Goal: Navigation & Orientation: Find specific page/section

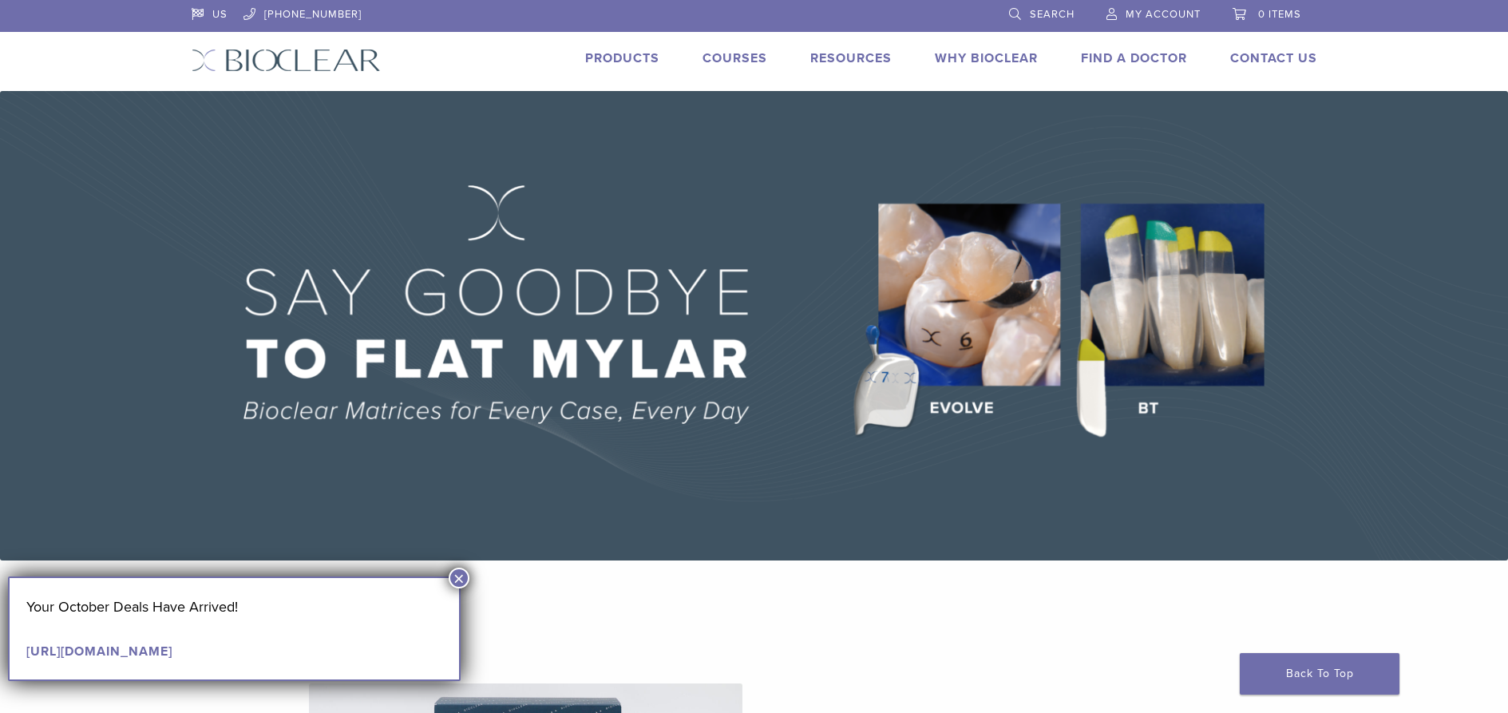
click at [607, 65] on link "Products" at bounding box center [622, 58] width 74 height 16
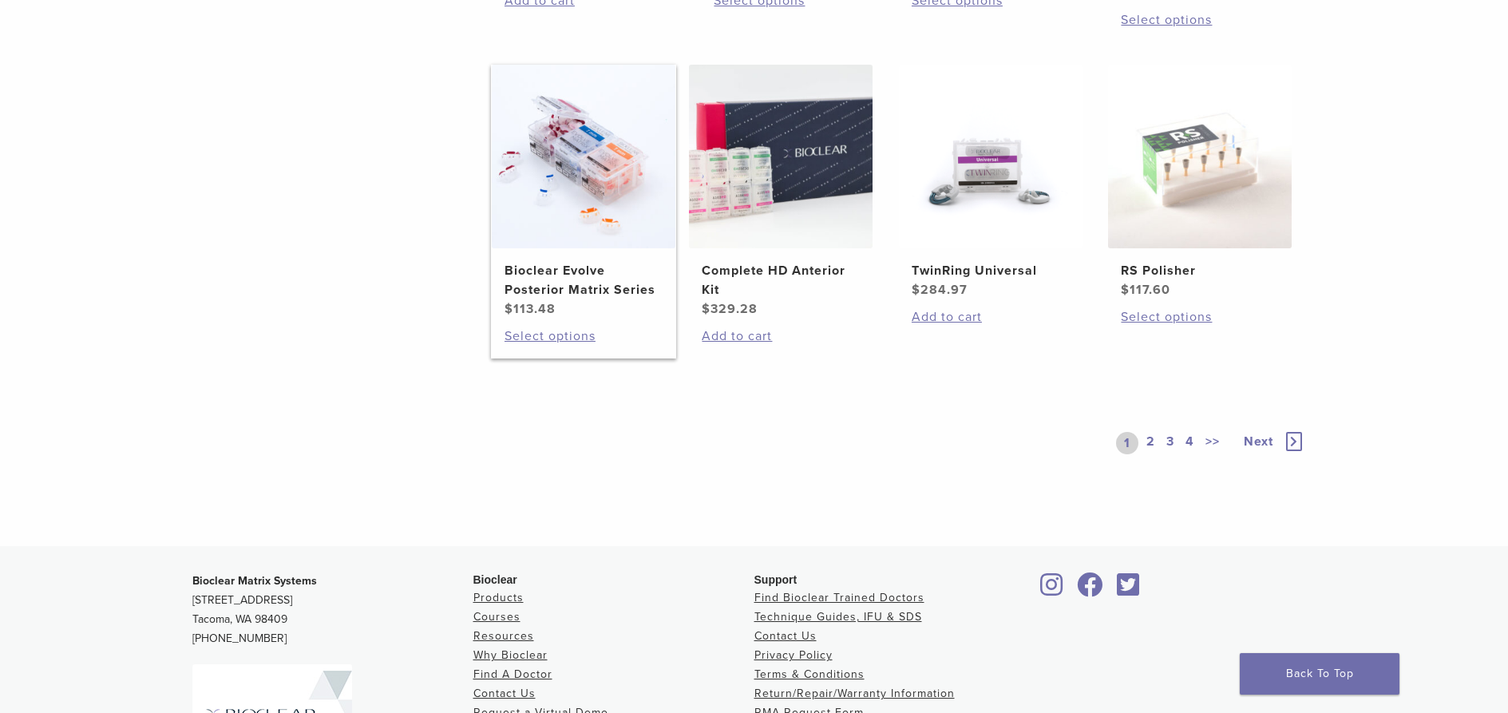
scroll to position [1594, 0]
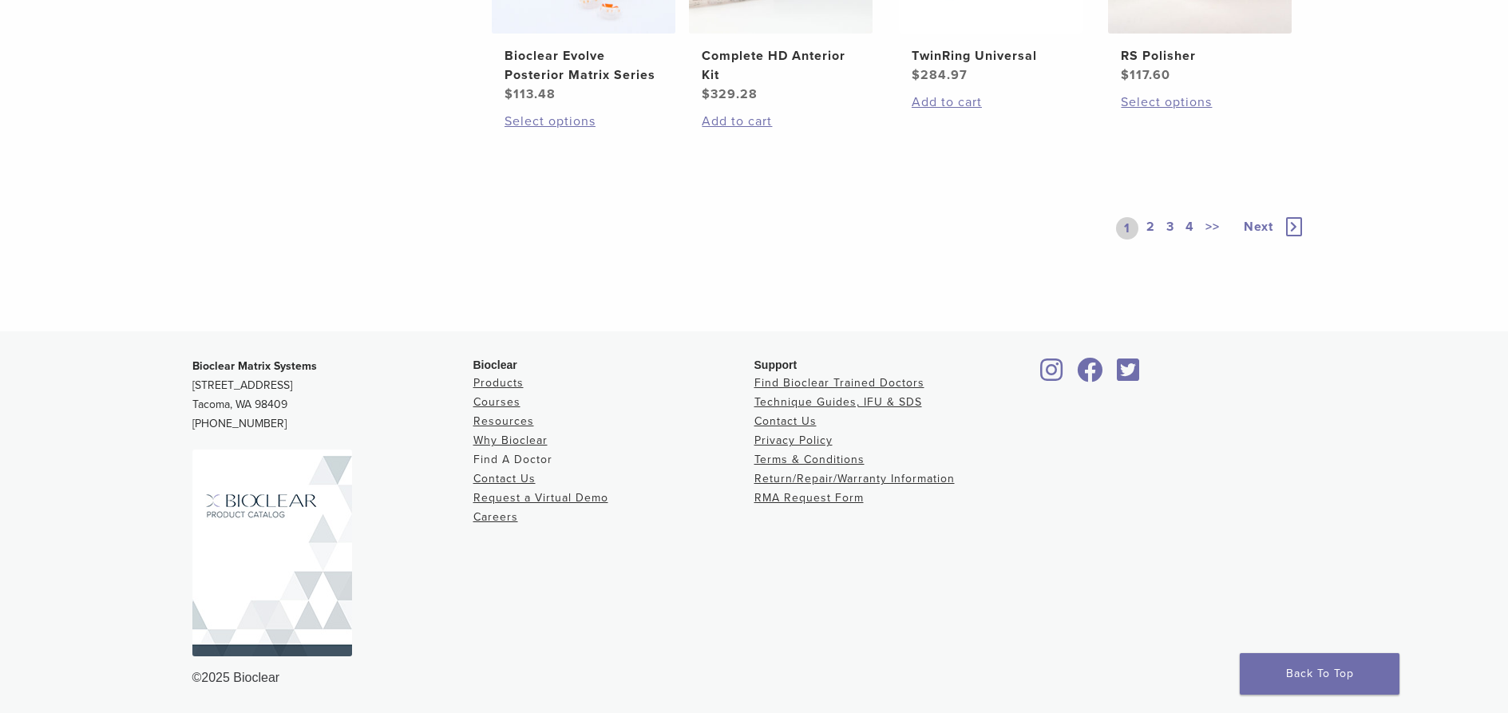
click at [509, 461] on link "Find A Doctor" at bounding box center [512, 460] width 79 height 14
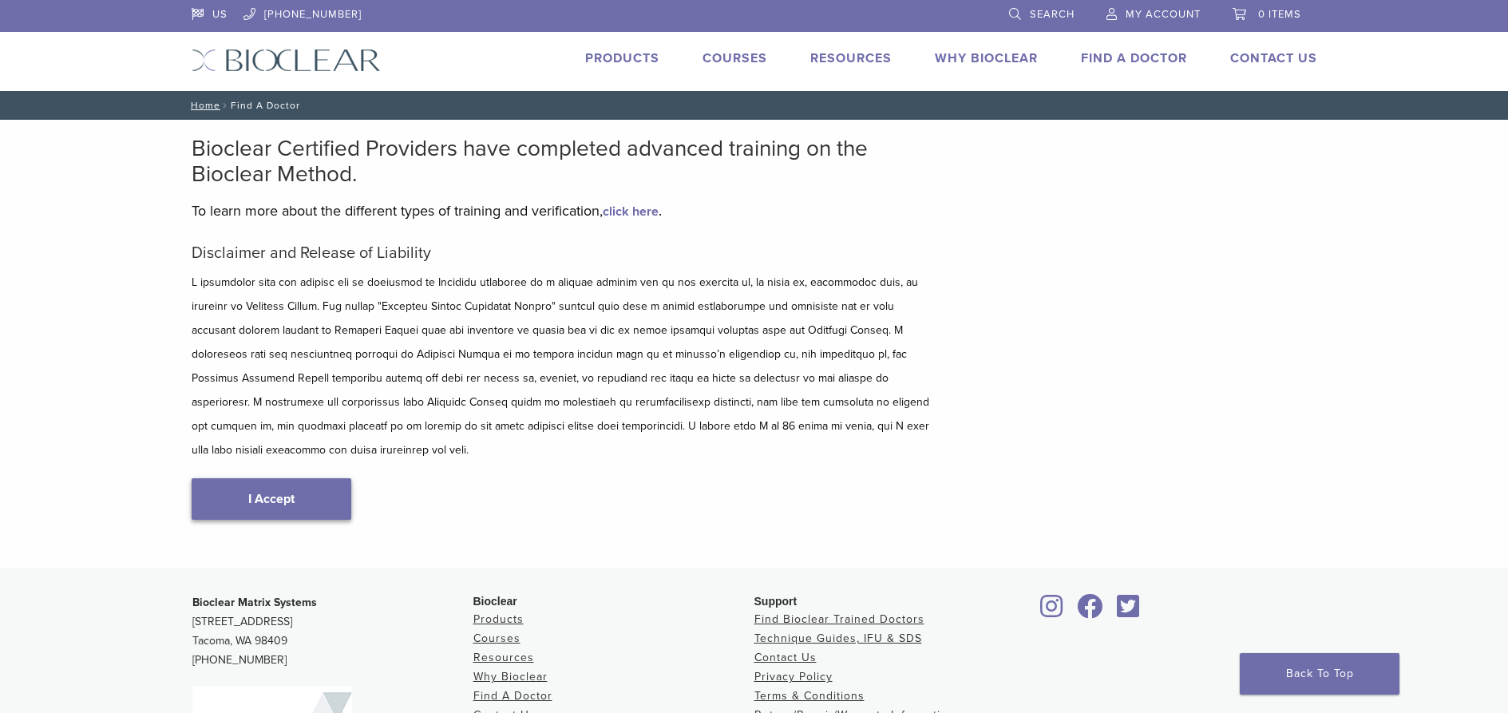
type input "*****"
click at [197, 520] on link "I Accept" at bounding box center [272, 499] width 160 height 42
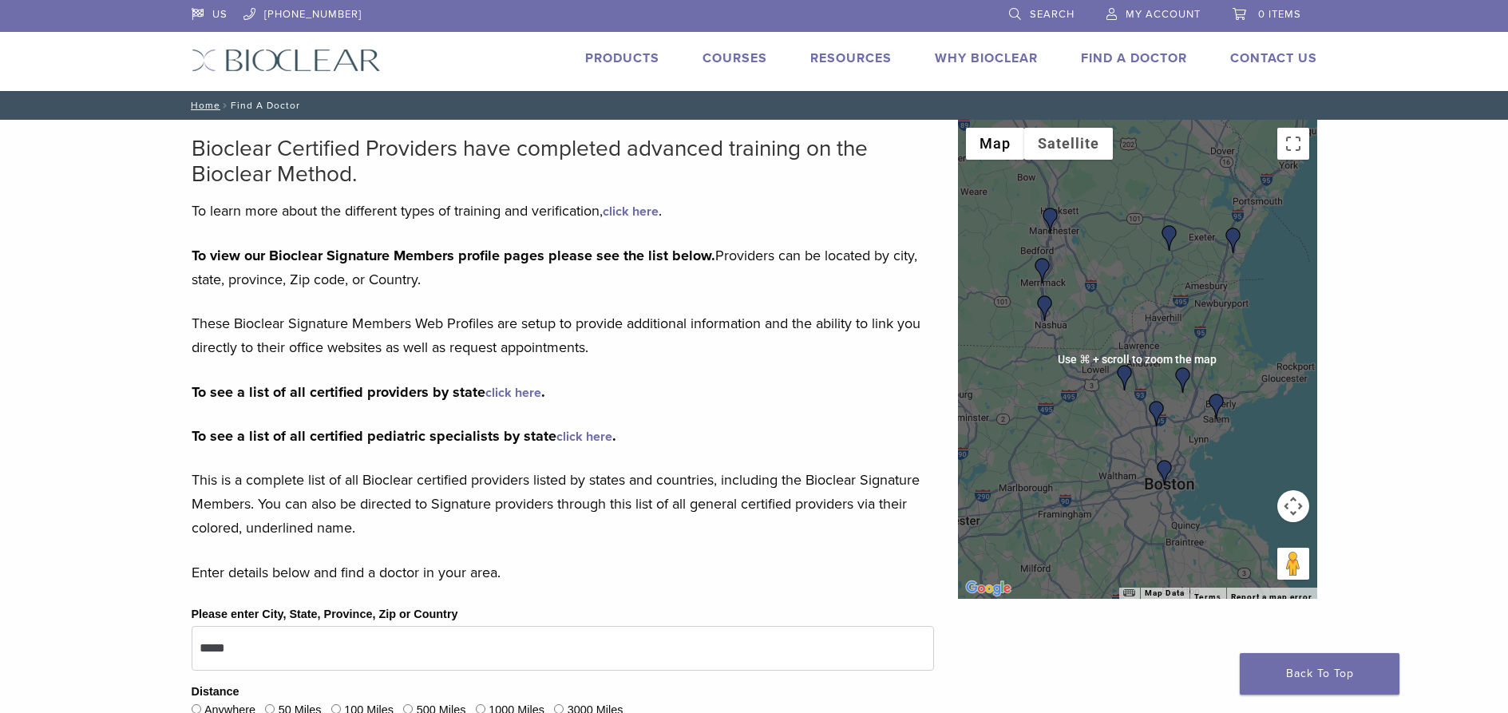
scroll to position [3, 0]
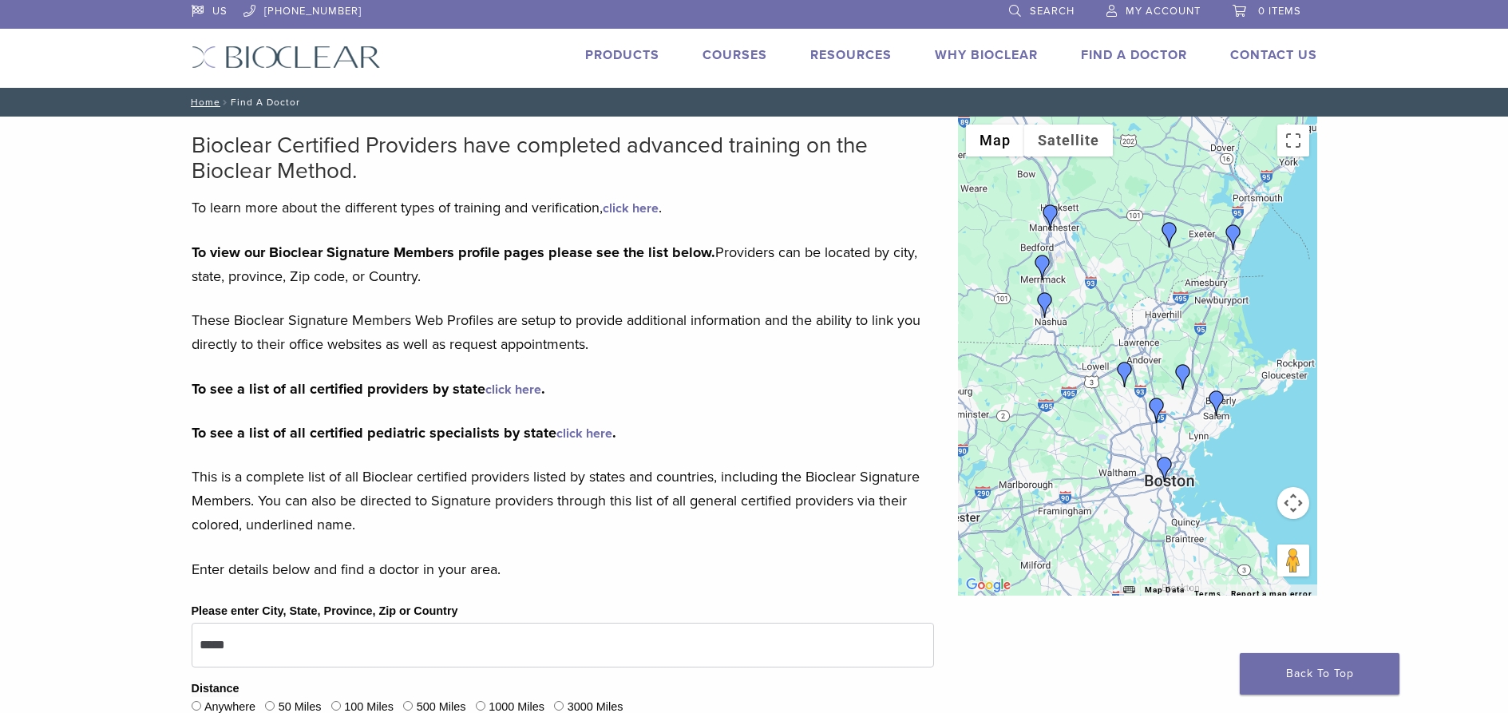
click at [1187, 62] on link "Find A Doctor" at bounding box center [1134, 55] width 106 height 16
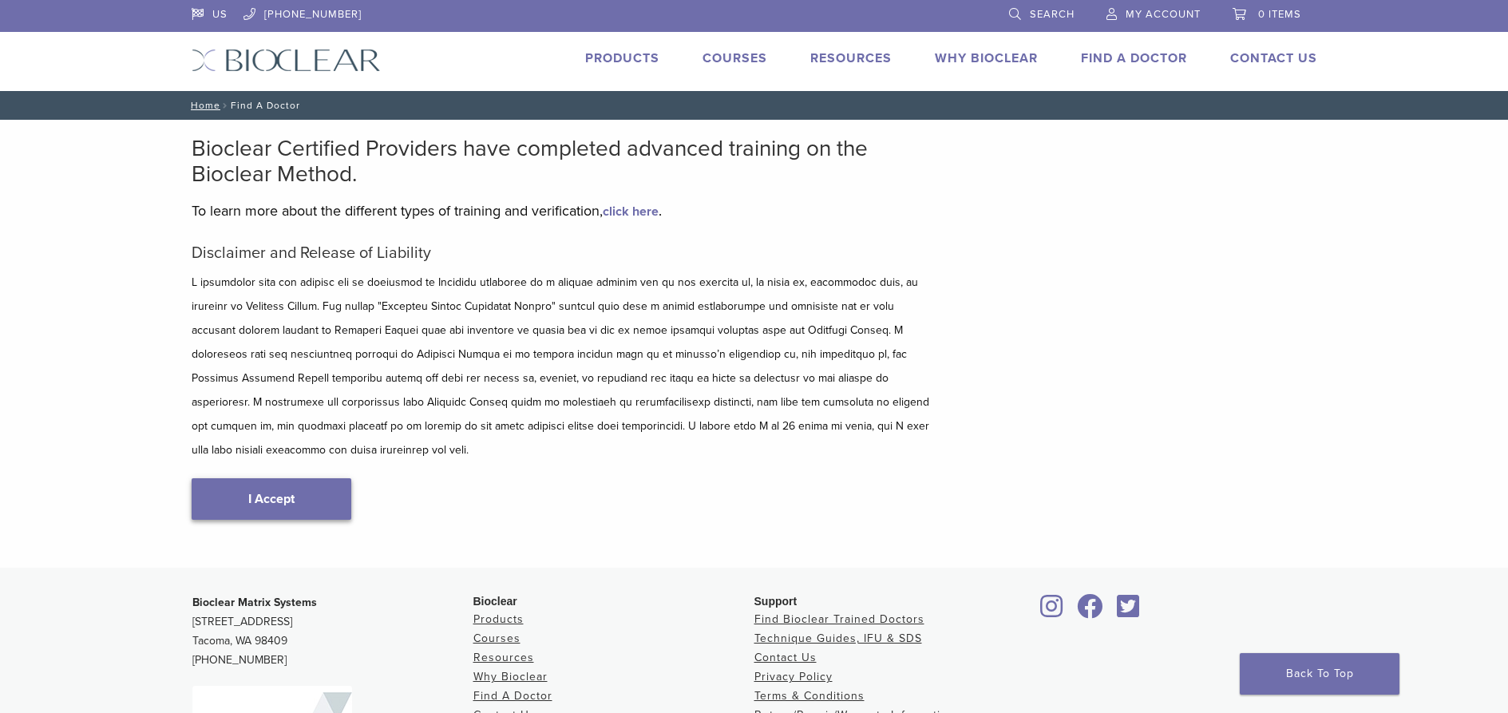
click at [192, 520] on link "I Accept" at bounding box center [272, 499] width 160 height 42
